Goal: Transaction & Acquisition: Subscribe to service/newsletter

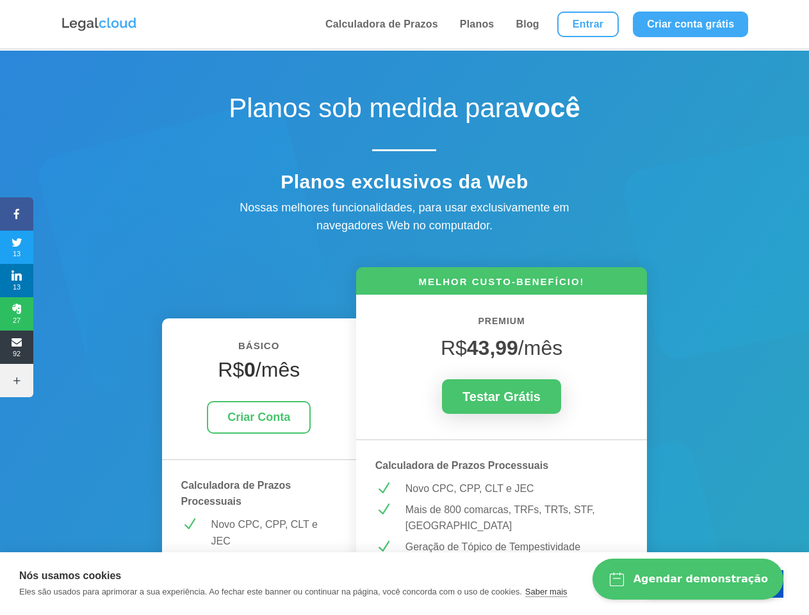
click at [17, 214] on icon at bounding box center [16, 214] width 33 height 10
click at [17, 247] on span "13" at bounding box center [16, 247] width 33 height 20
click at [17, 280] on span "13" at bounding box center [16, 280] width 33 height 20
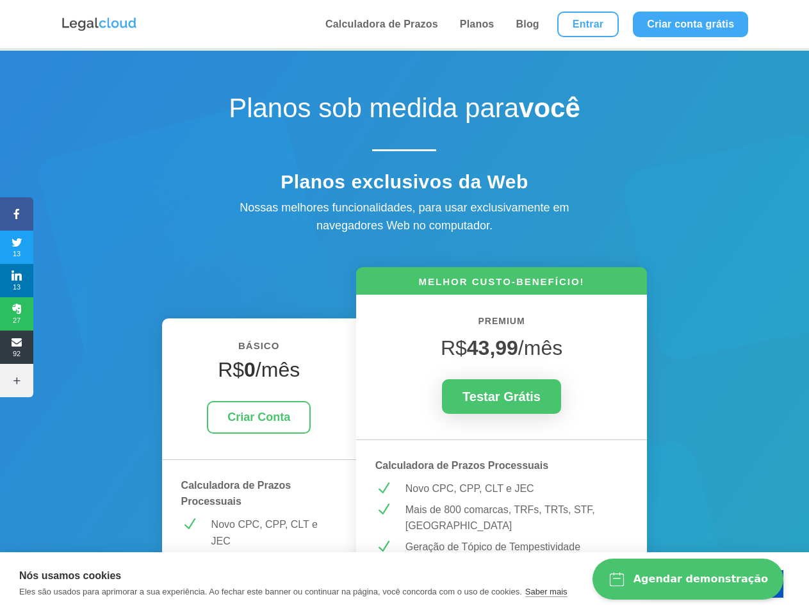
click at [17, 314] on span "27" at bounding box center [16, 313] width 33 height 20
click at [17, 347] on span "92" at bounding box center [16, 347] width 33 height 20
click at [17, 380] on icon at bounding box center [16, 380] width 33 height 10
